Goal: Task Accomplishment & Management: Manage account settings

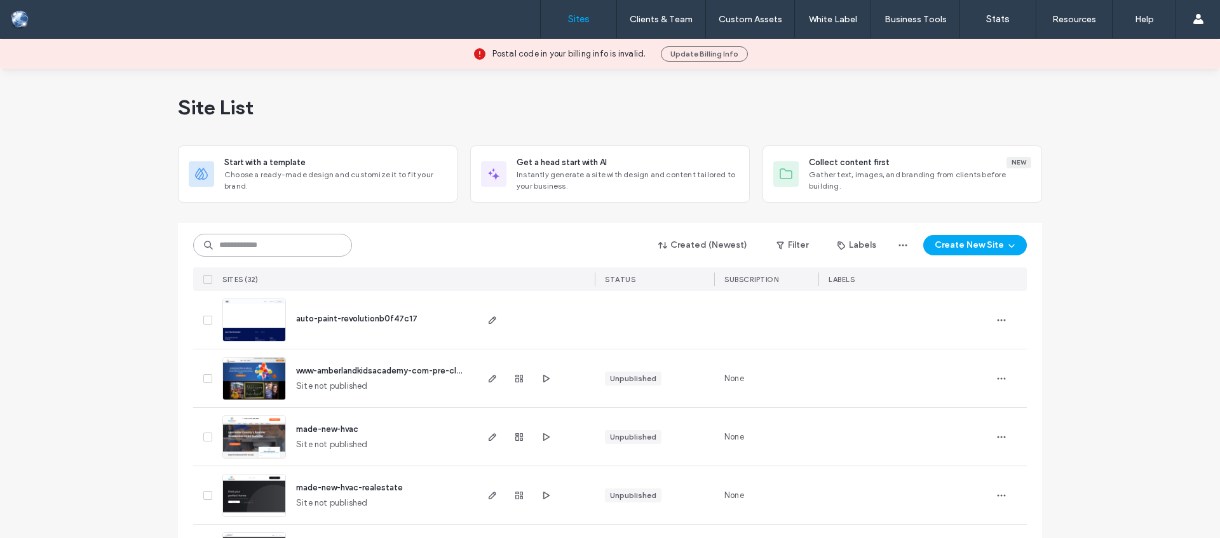
click at [272, 248] on input at bounding box center [272, 245] width 159 height 23
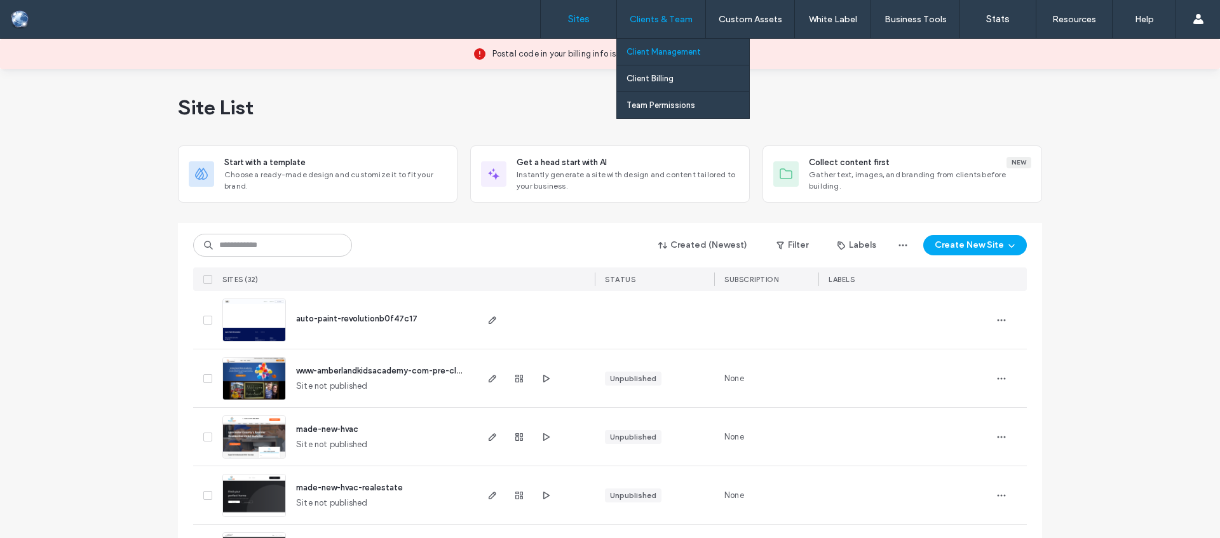
click at [660, 51] on label "Client Management" at bounding box center [663, 52] width 74 height 10
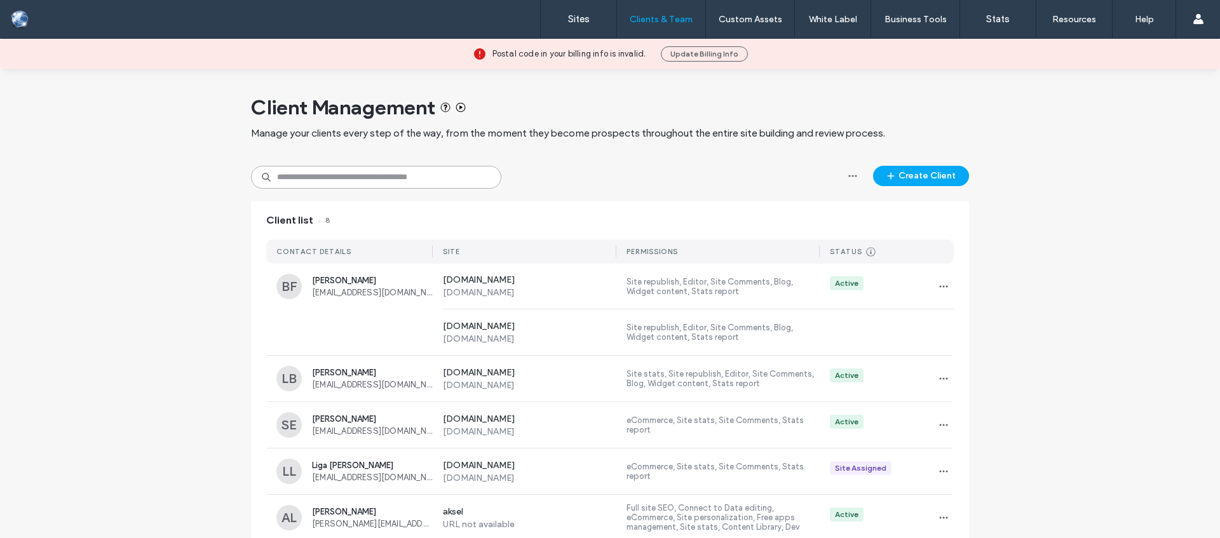
click at [361, 187] on input at bounding box center [376, 177] width 250 height 23
paste input "**********"
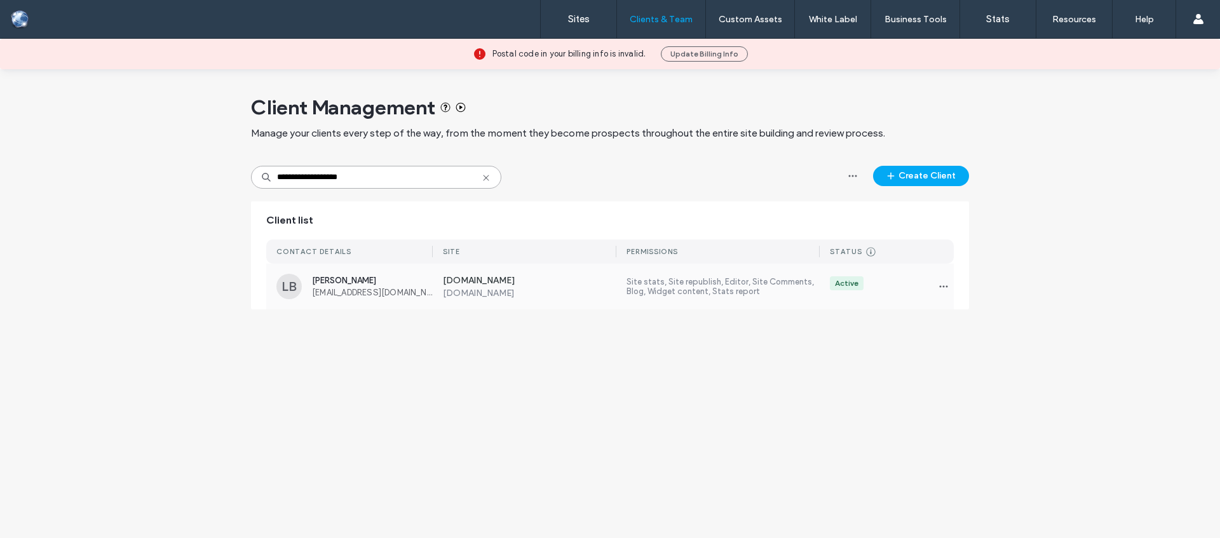
type input "**********"
click at [650, 291] on label "Site stats, Site republish, Editor, Site Comments, Blog, Widget content, Stats …" at bounding box center [722, 286] width 193 height 19
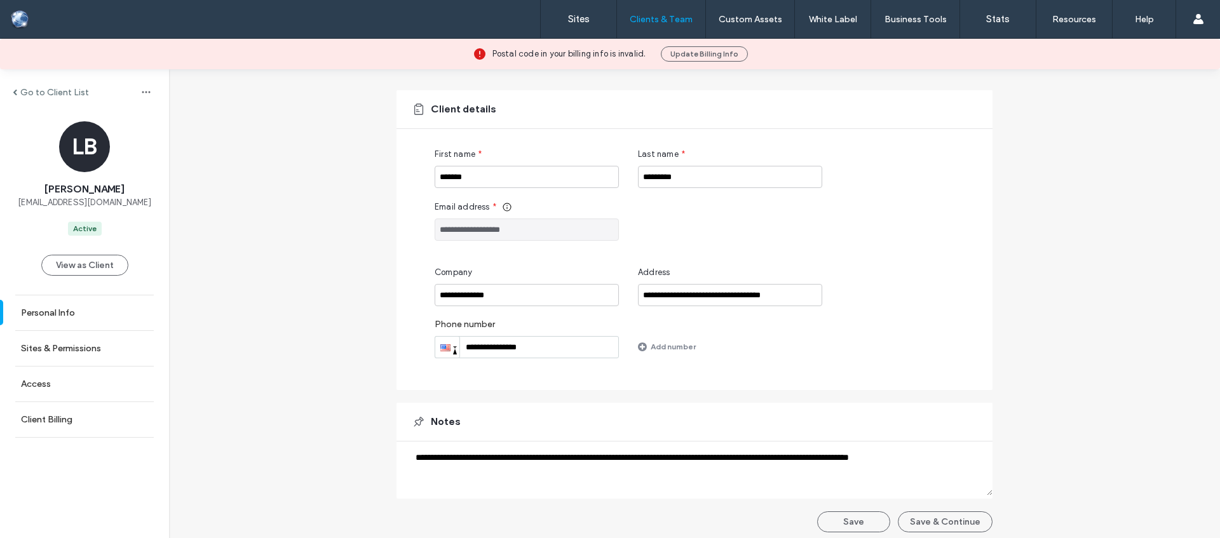
scroll to position [84, 0]
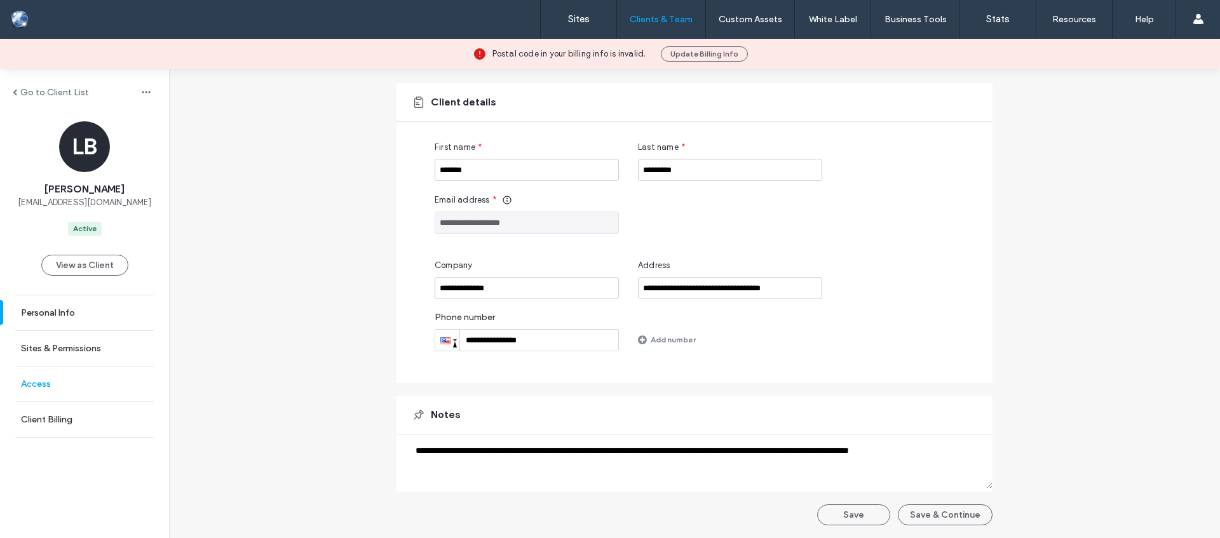
click at [68, 380] on link "Access" at bounding box center [84, 384] width 169 height 35
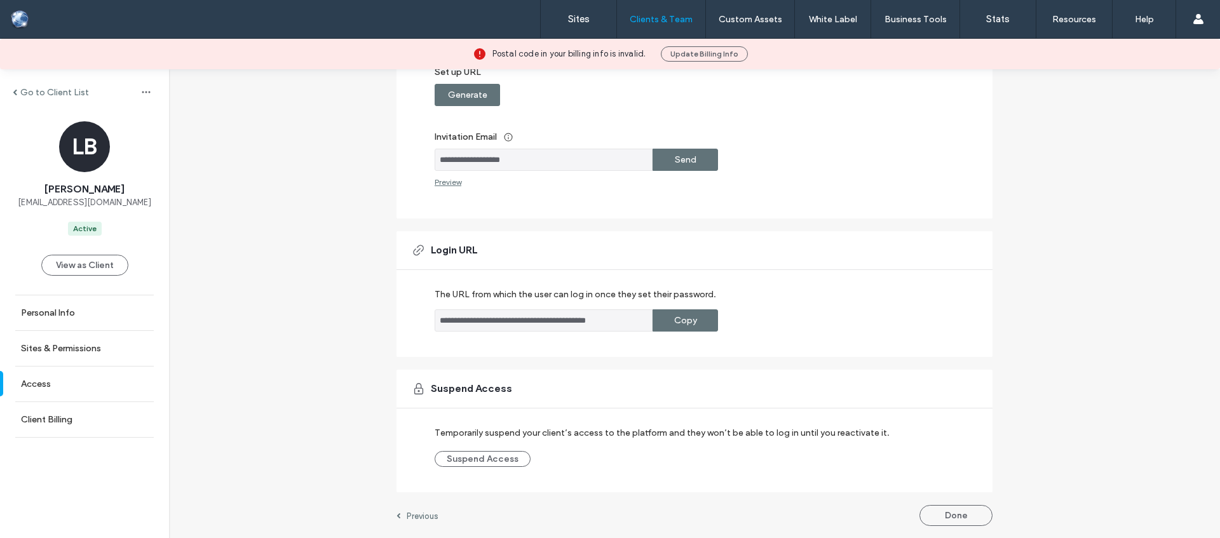
scroll to position [220, 0]
click at [36, 346] on label "Sites & Permissions" at bounding box center [61, 348] width 80 height 11
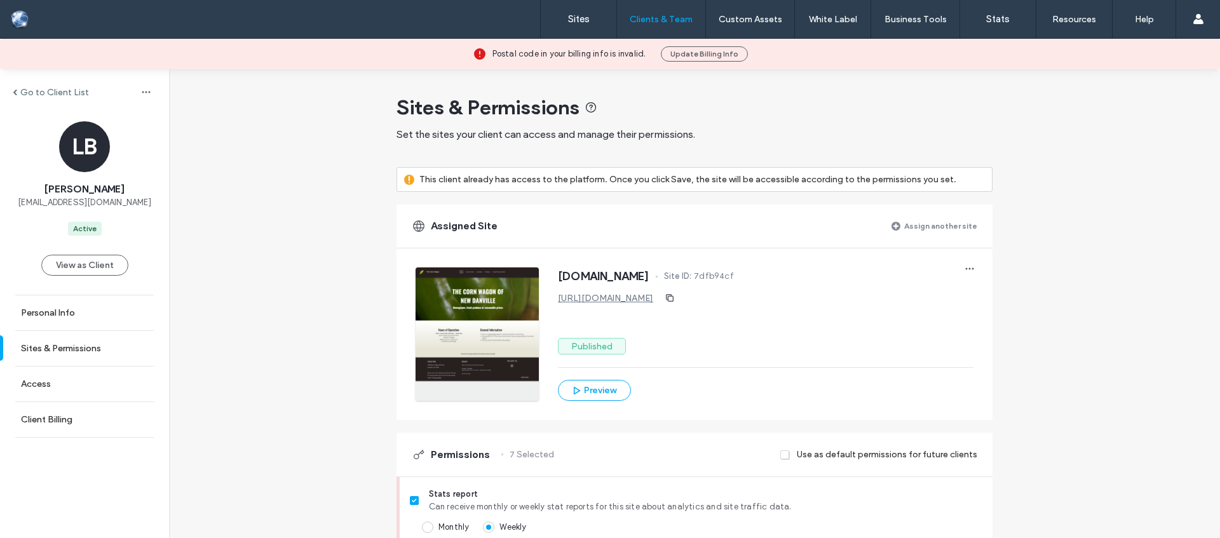
click at [633, 296] on link "[URL][DOMAIN_NAME]" at bounding box center [605, 298] width 95 height 11
